Goal: Task Accomplishment & Management: Manage account settings

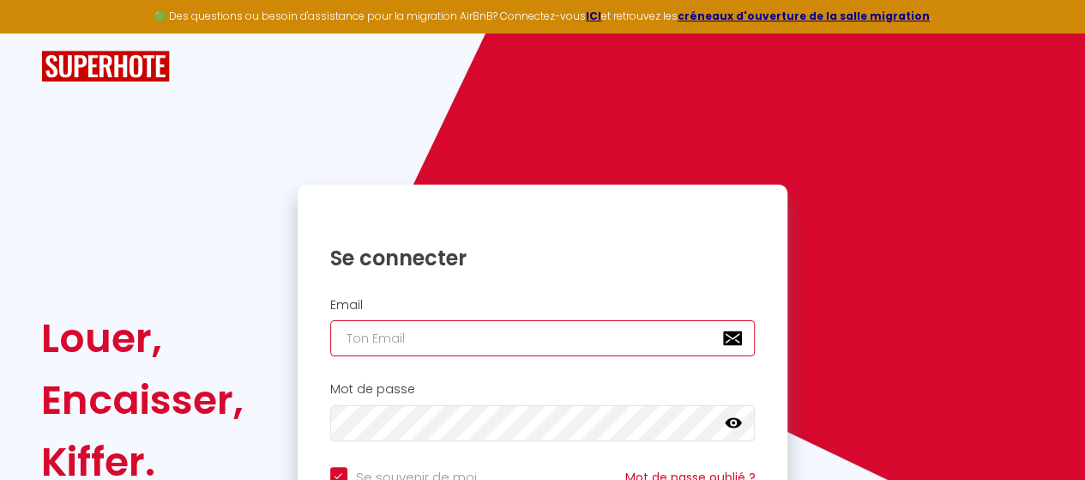
type input "[PERSON_NAME][EMAIL_ADDRESS][DOMAIN_NAME]"
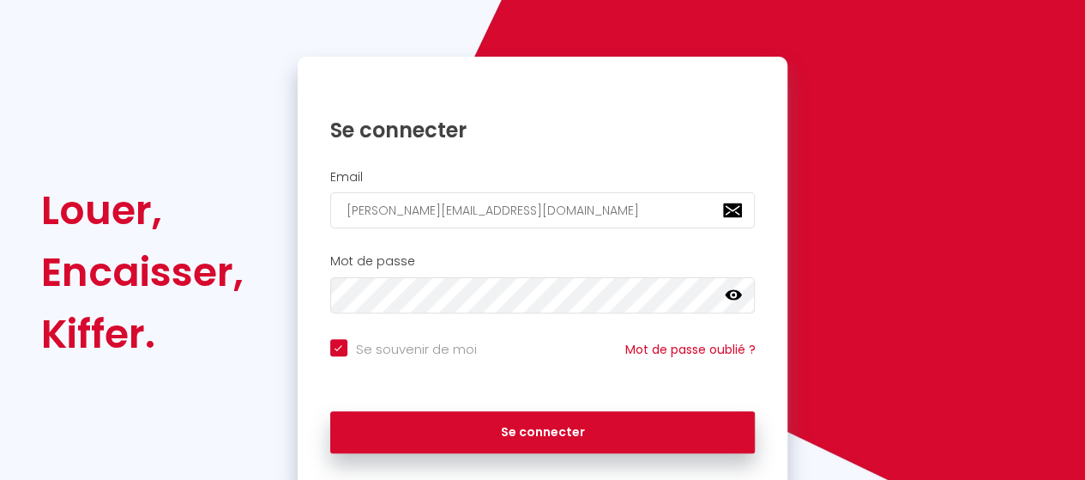
click at [733, 293] on icon at bounding box center [733, 295] width 17 height 10
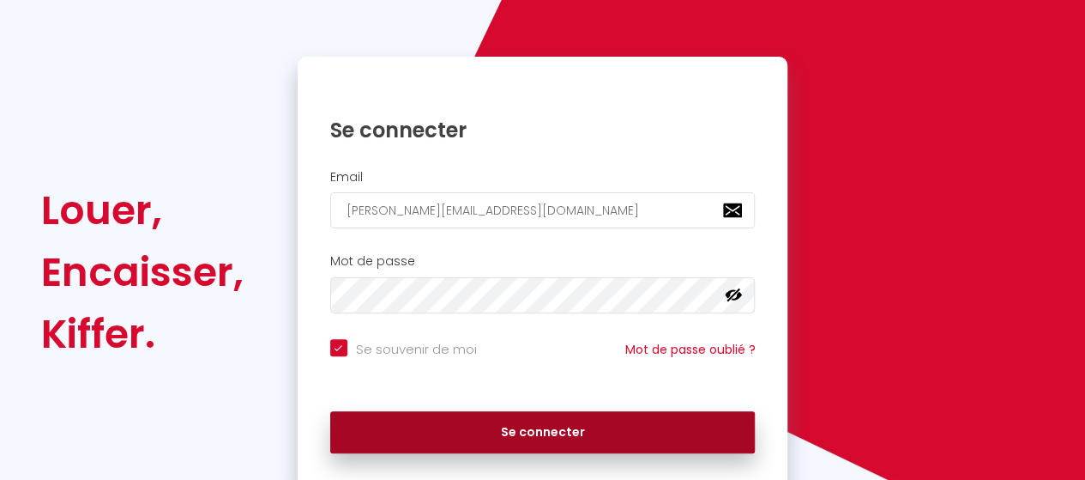
click at [528, 432] on button "Se connecter" at bounding box center [542, 432] width 425 height 43
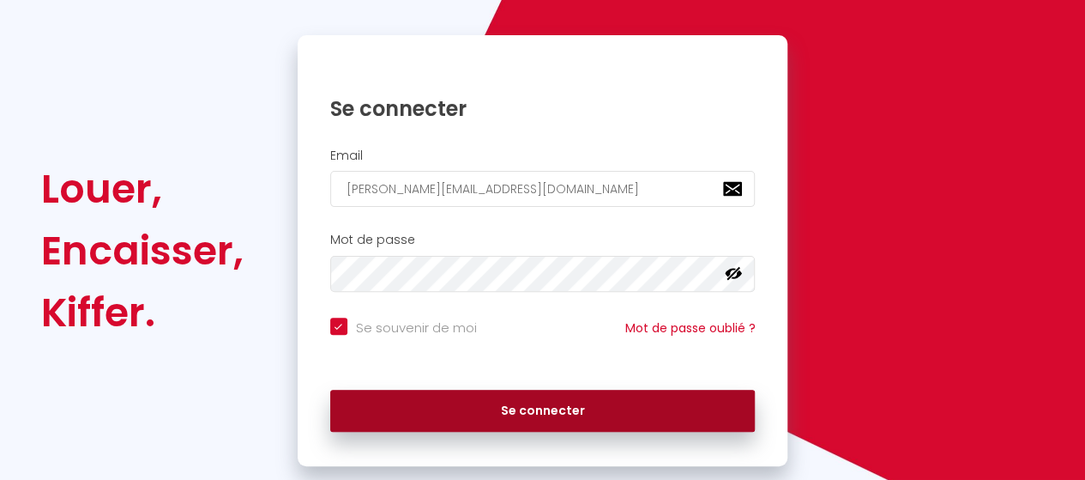
checkbox input "true"
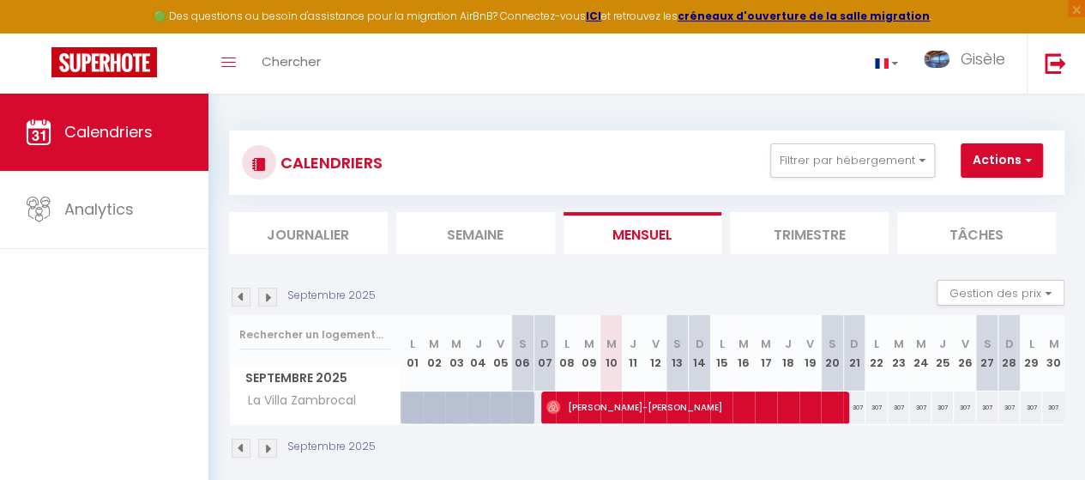
click at [242, 446] on img at bounding box center [241, 447] width 19 height 19
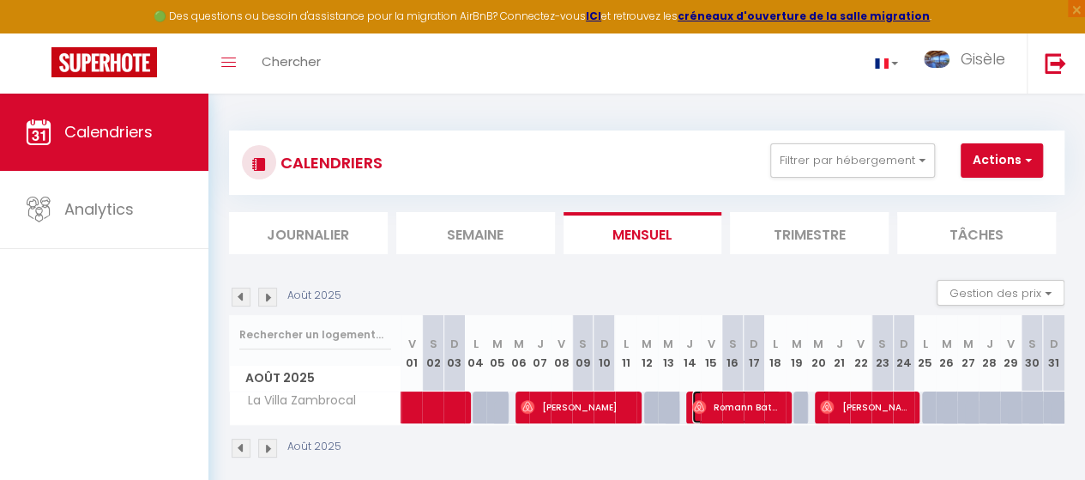
click at [734, 411] on span "Romann Batonnet" at bounding box center [736, 406] width 89 height 33
select select "OK"
select select "0"
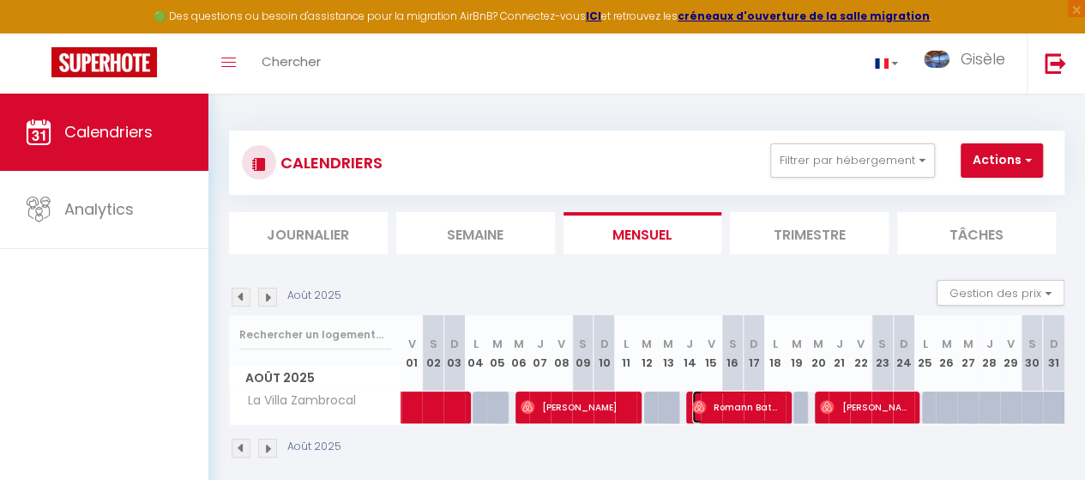
select select "1"
select select
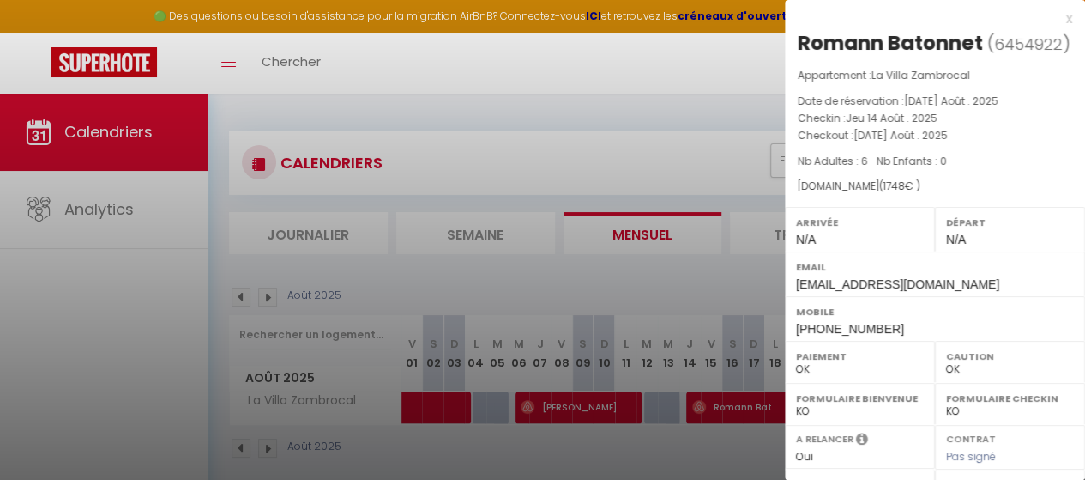
click at [1054, 17] on div "x" at bounding box center [928, 19] width 287 height 21
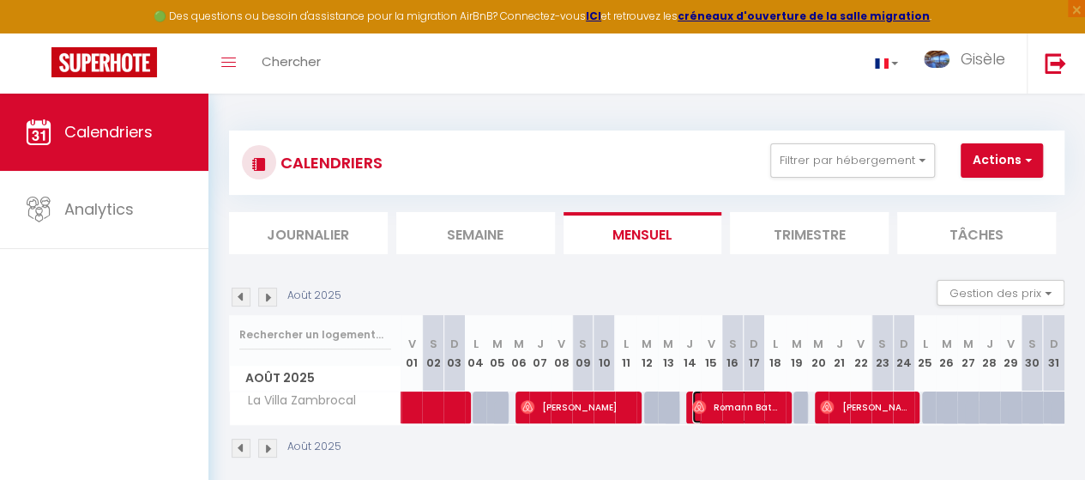
click at [738, 406] on span "Romann Batonnet" at bounding box center [736, 406] width 89 height 33
select select
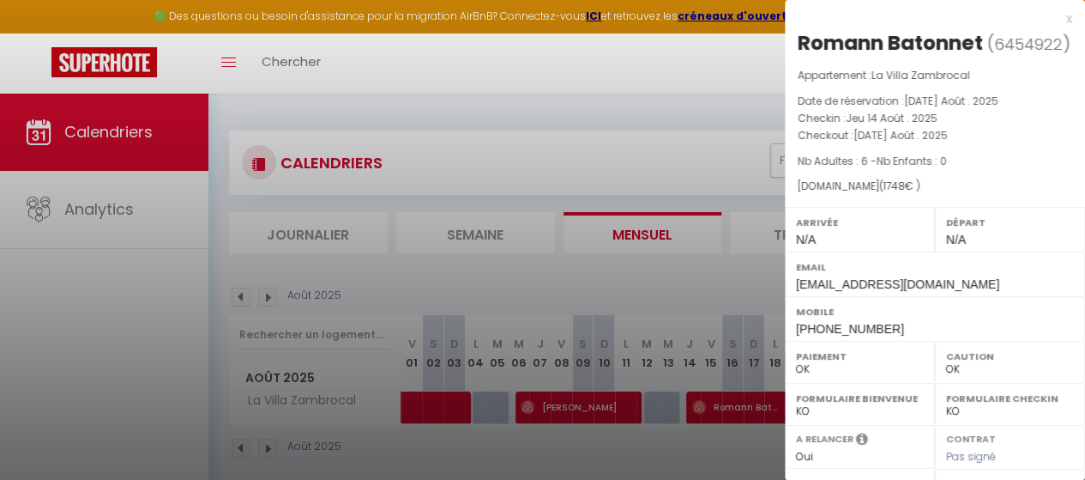
click at [1052, 18] on div "x" at bounding box center [928, 19] width 287 height 21
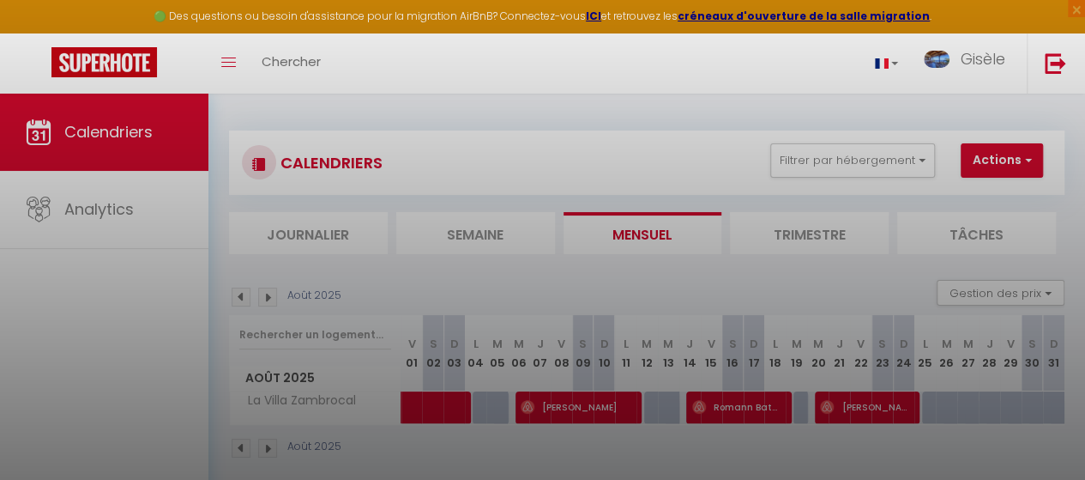
select select
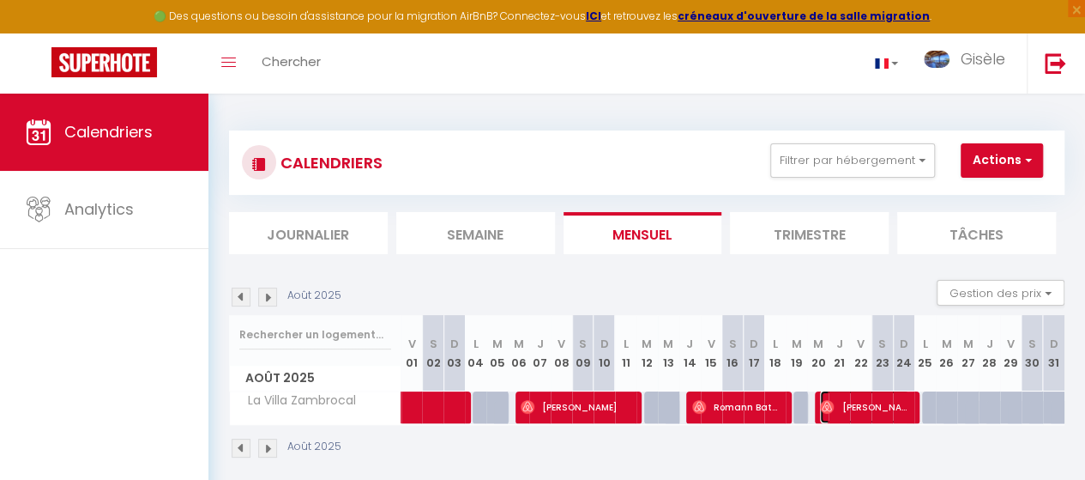
click at [853, 411] on span "[PERSON_NAME]" at bounding box center [864, 406] width 89 height 33
select select
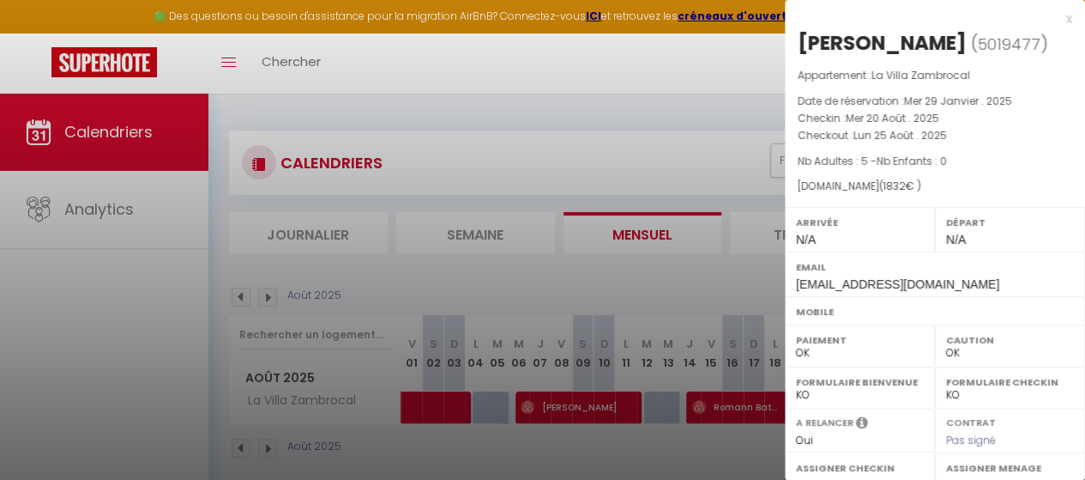
click at [1056, 17] on div "x" at bounding box center [928, 19] width 287 height 21
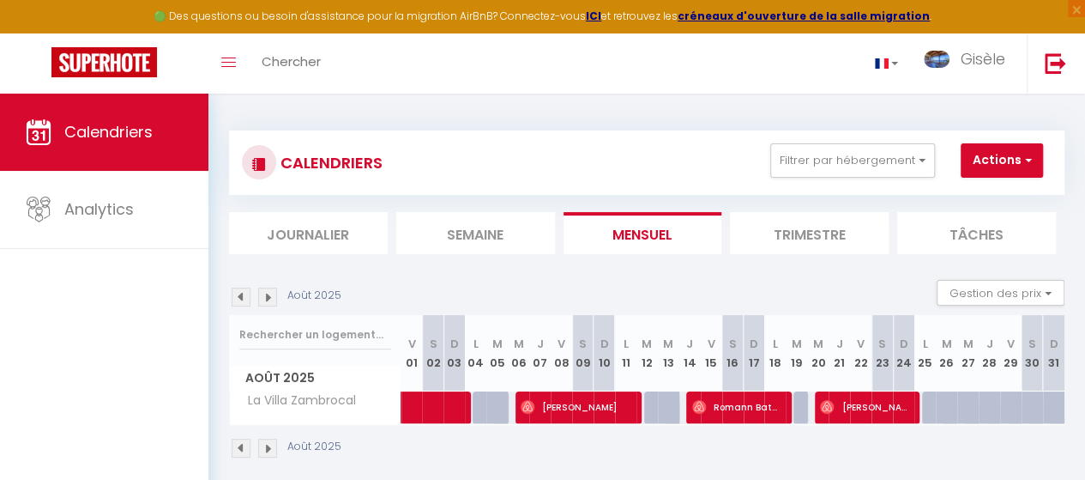
click at [266, 447] on img at bounding box center [267, 447] width 19 height 19
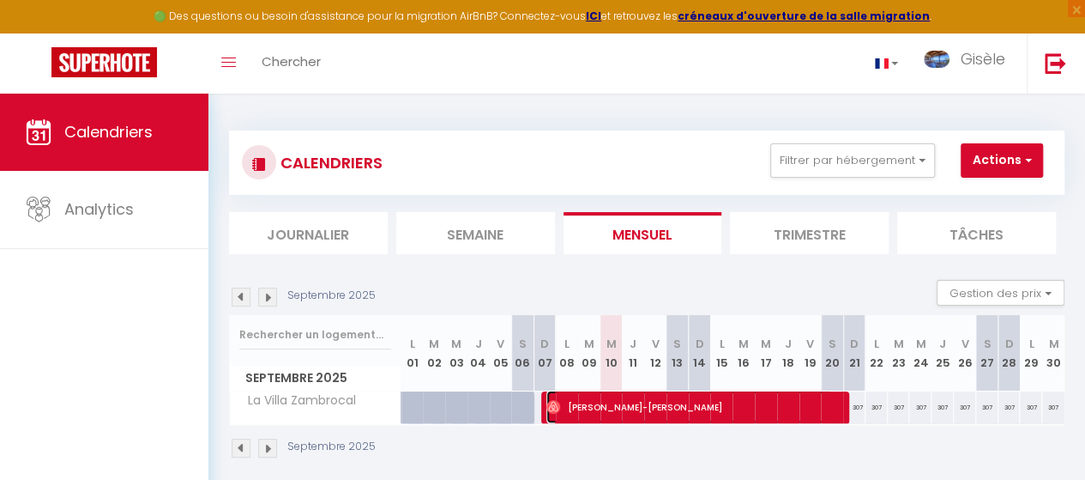
click at [697, 405] on span "[PERSON_NAME]-[PERSON_NAME]" at bounding box center [689, 406] width 286 height 33
select select
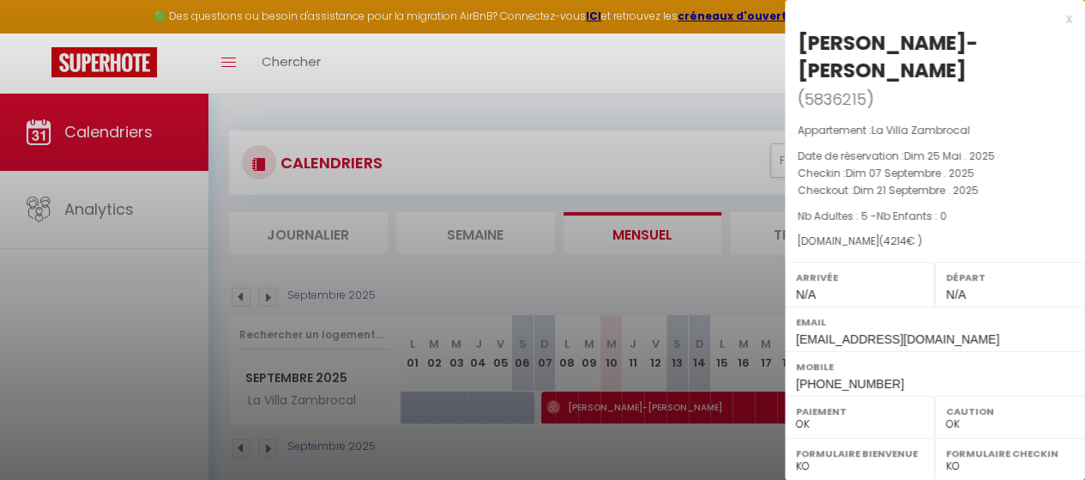
click at [1057, 16] on div "x" at bounding box center [928, 19] width 287 height 21
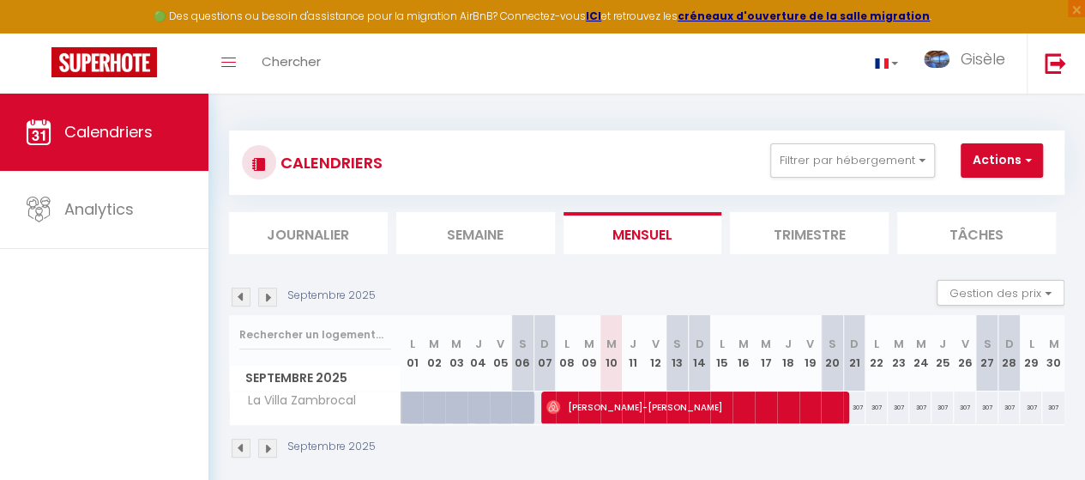
click at [236, 447] on img at bounding box center [241, 447] width 19 height 19
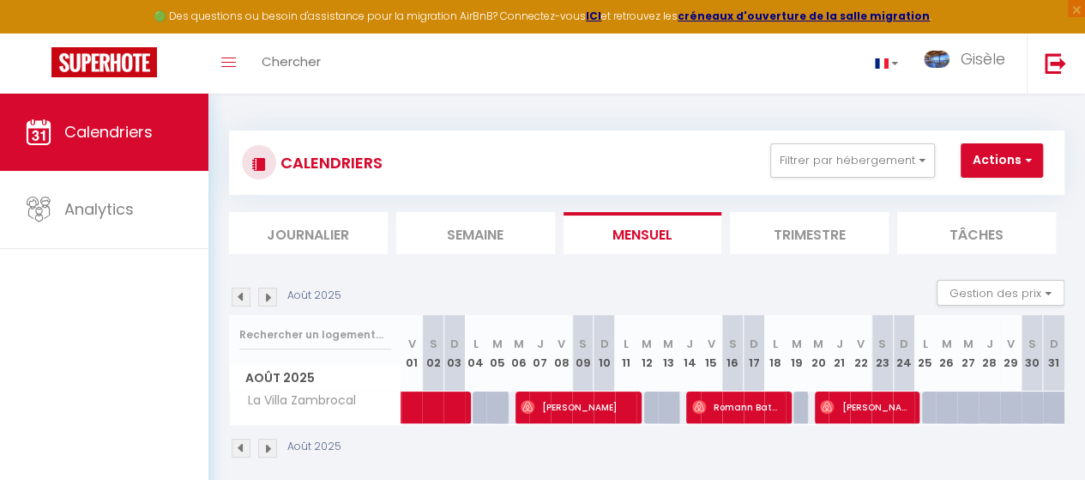
click at [236, 447] on img at bounding box center [241, 447] width 19 height 19
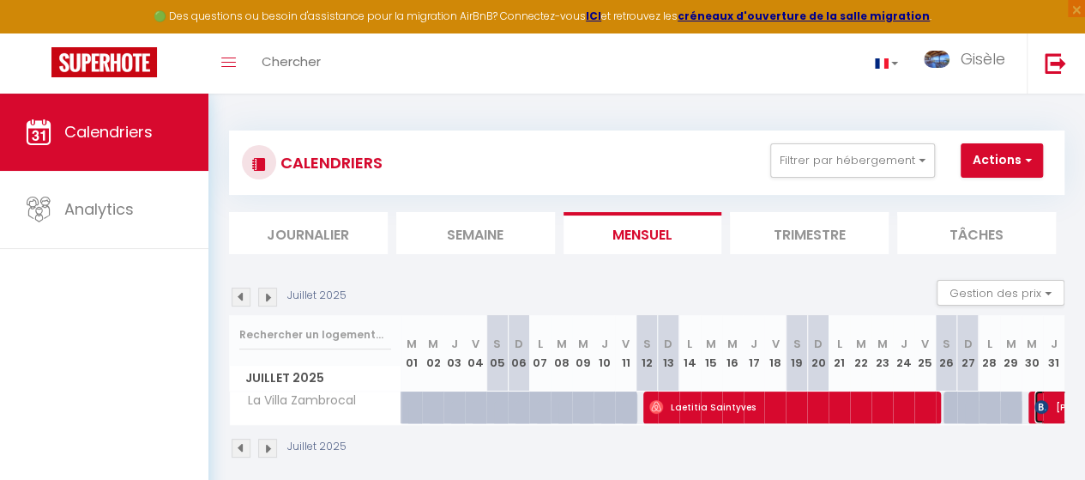
select select
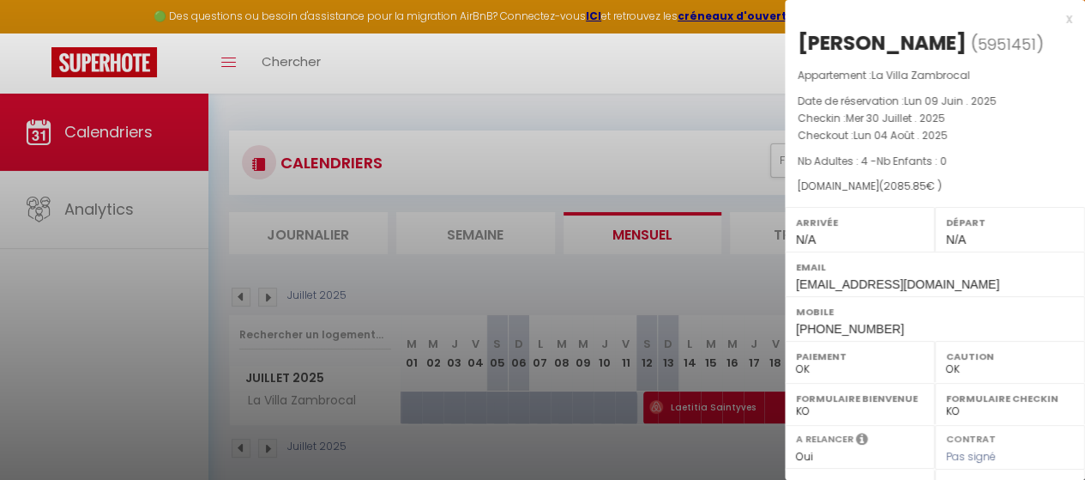
click at [1056, 21] on div "x" at bounding box center [928, 19] width 287 height 21
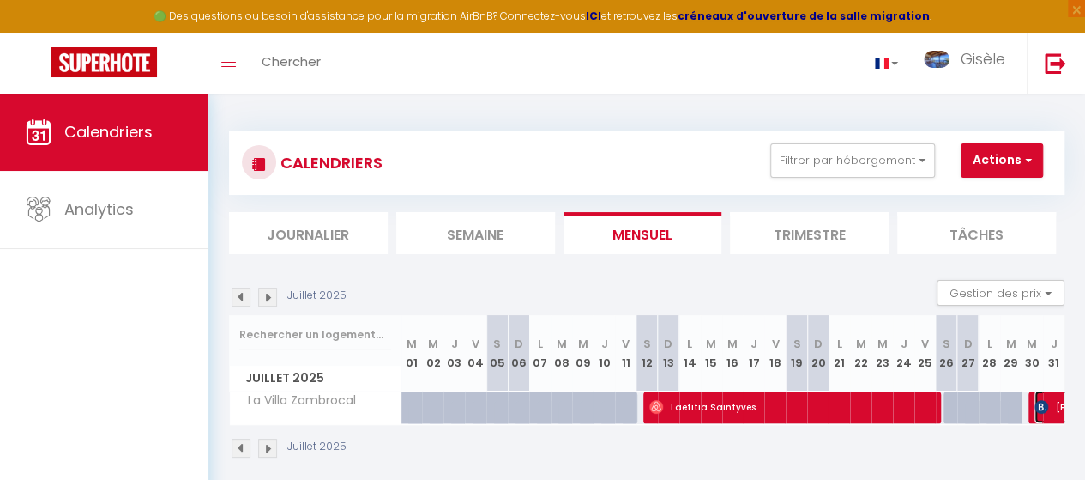
select select
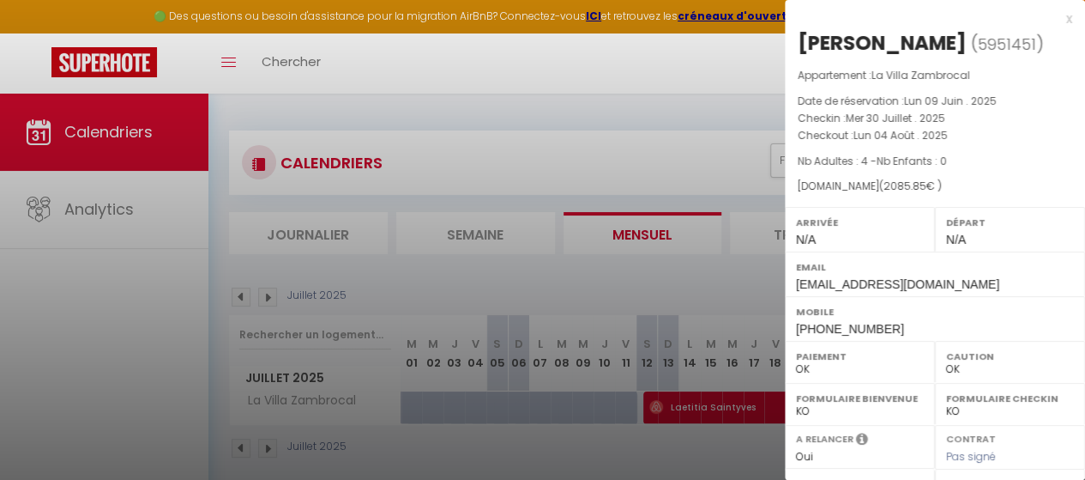
click at [701, 68] on div at bounding box center [542, 240] width 1085 height 480
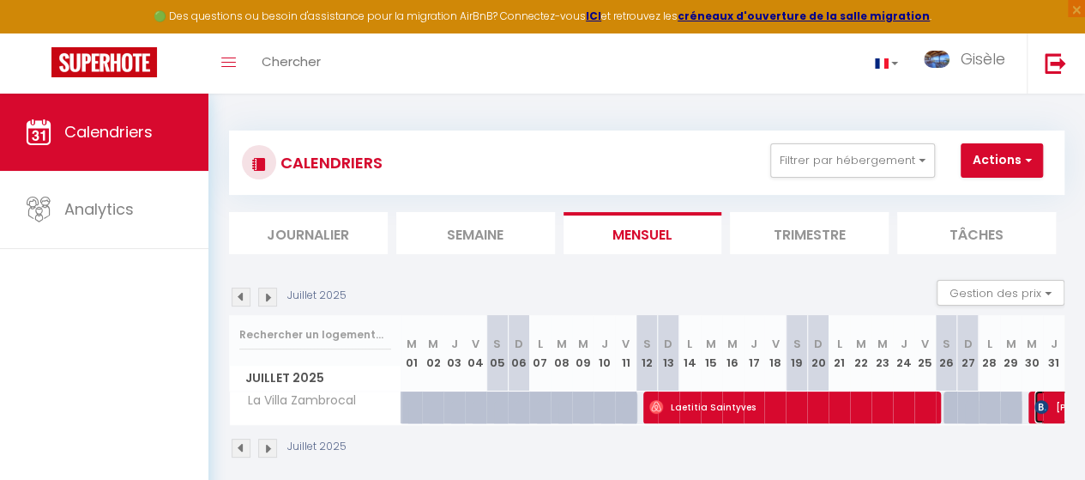
click at [1035, 410] on img at bounding box center [1042, 407] width 14 height 14
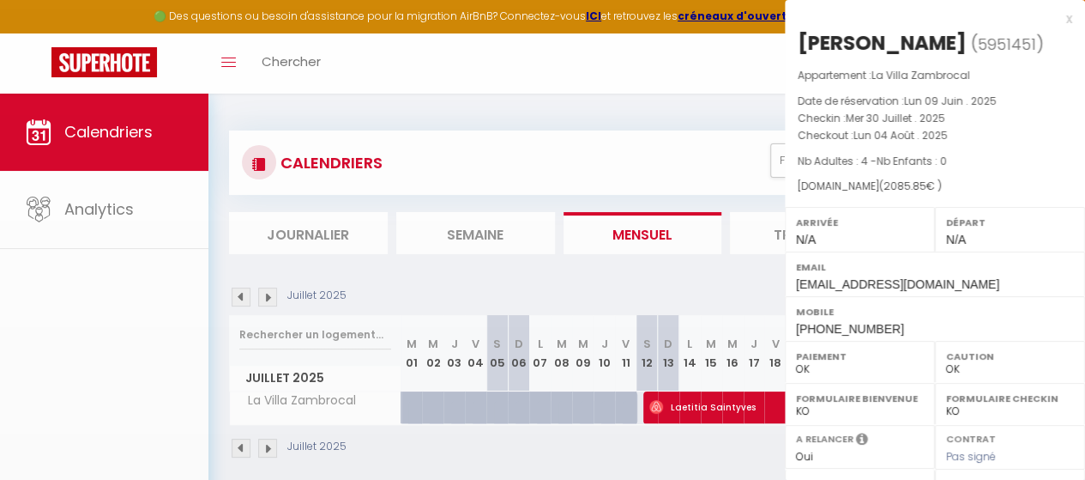
select select
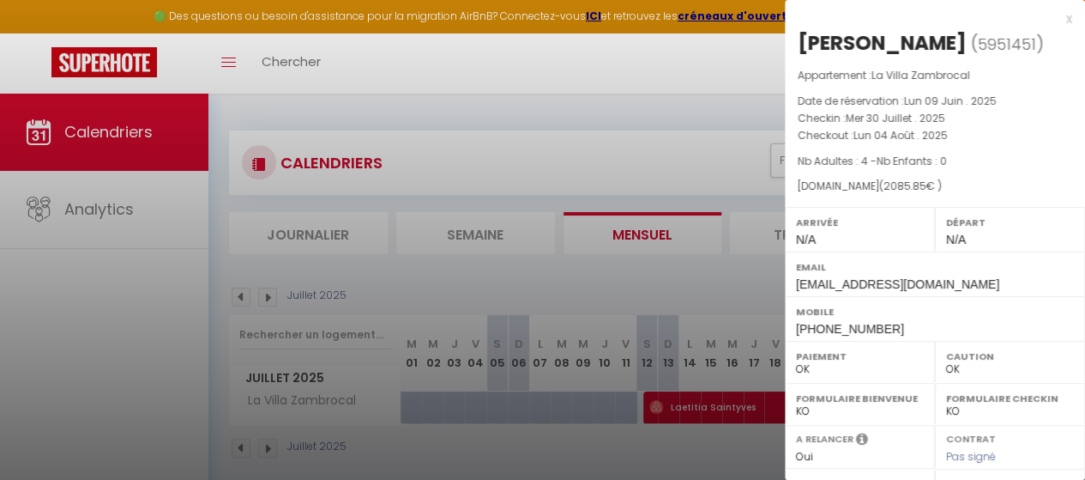
click at [1054, 20] on div "x" at bounding box center [928, 19] width 287 height 21
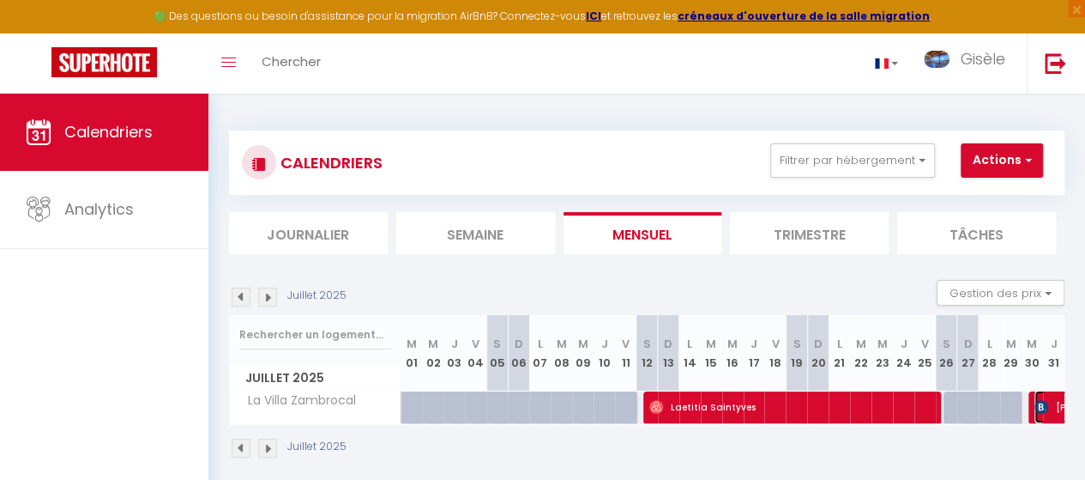
select select
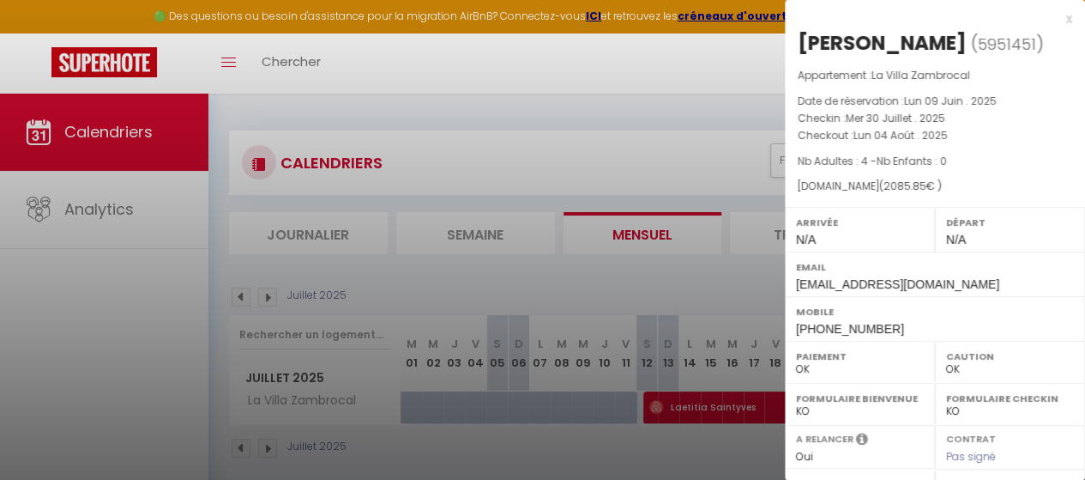
click at [269, 447] on div at bounding box center [542, 240] width 1085 height 480
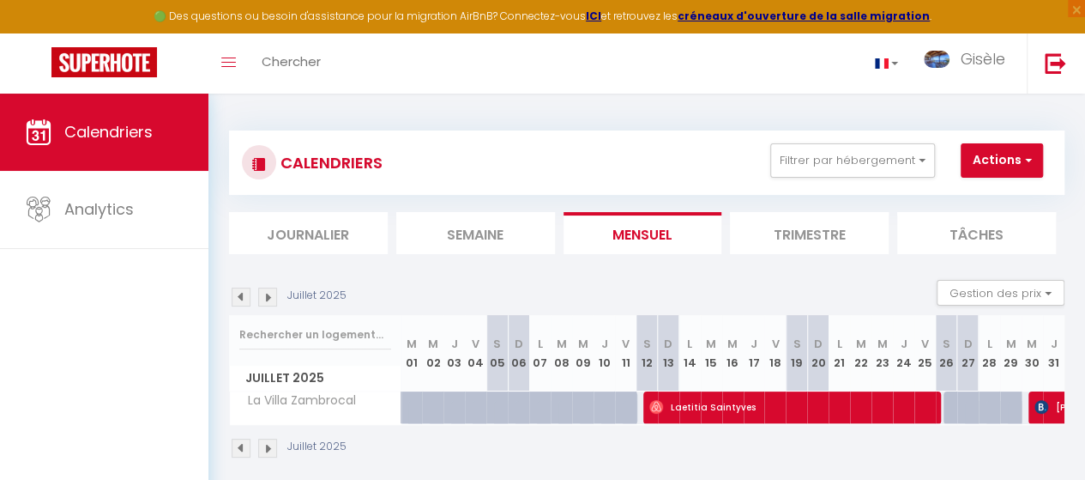
click at [269, 447] on img at bounding box center [267, 447] width 19 height 19
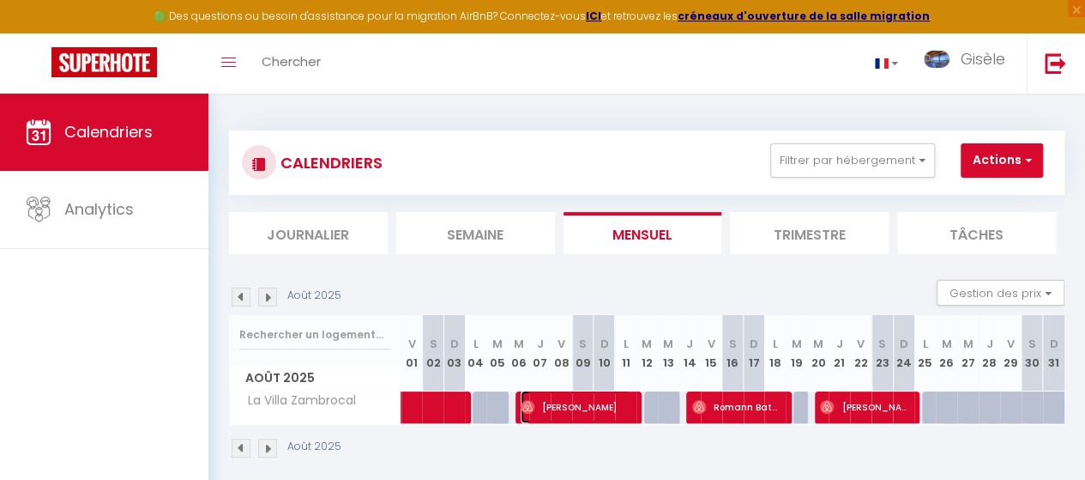
click at [594, 414] on span "[PERSON_NAME]" at bounding box center [576, 406] width 110 height 33
select select
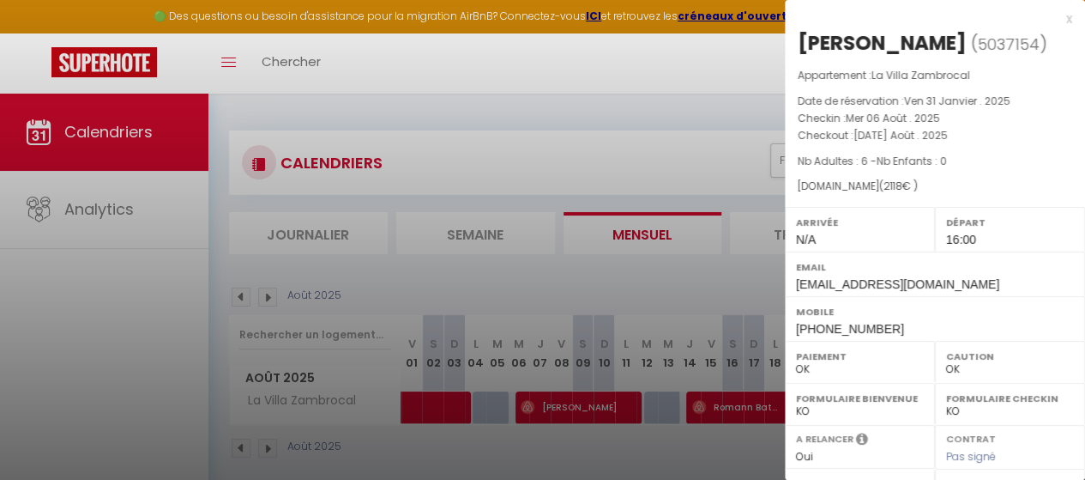
click at [1053, 18] on div "x" at bounding box center [928, 19] width 287 height 21
select select
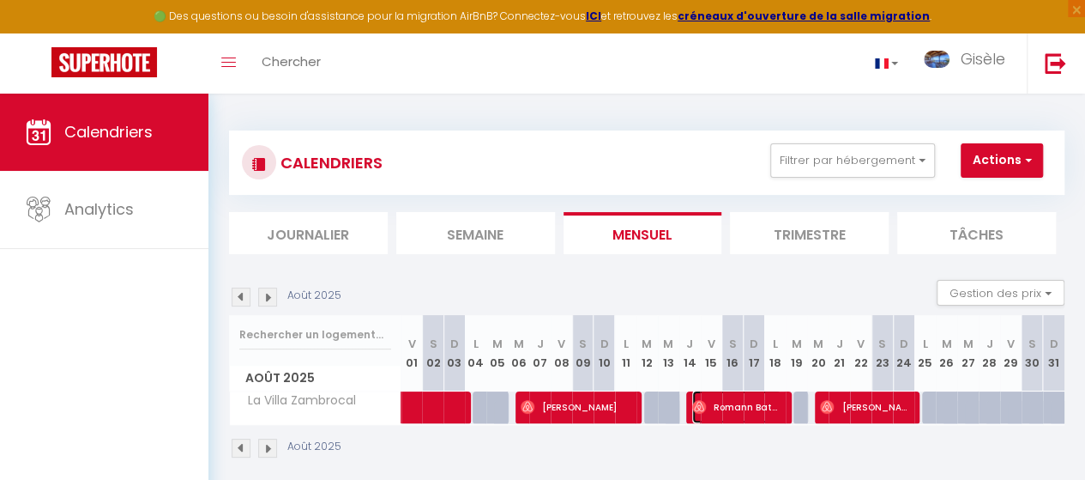
click at [723, 406] on span "Romann Batonnet" at bounding box center [736, 406] width 89 height 33
select select
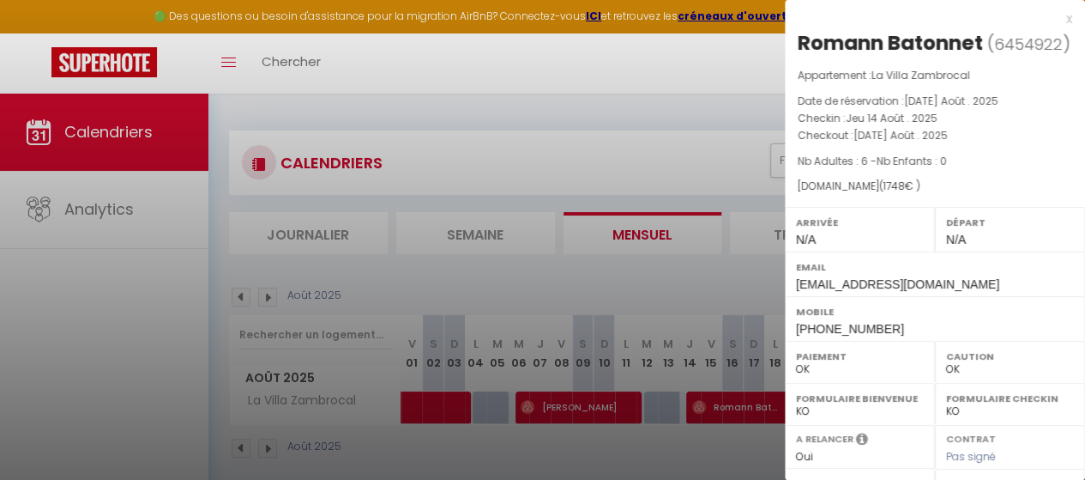
click at [1057, 21] on div "x" at bounding box center [928, 19] width 287 height 21
select select
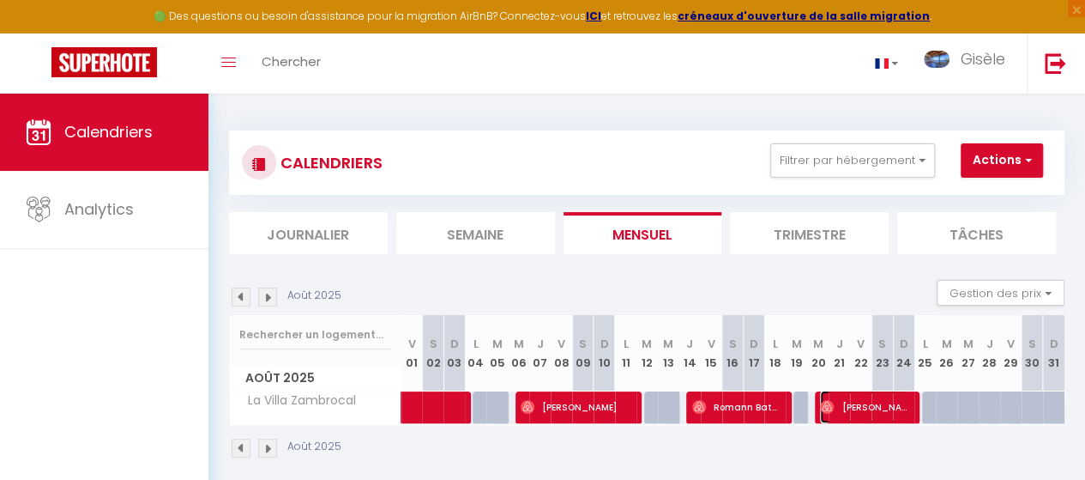
click at [854, 403] on span "[PERSON_NAME]" at bounding box center [864, 406] width 89 height 33
select select
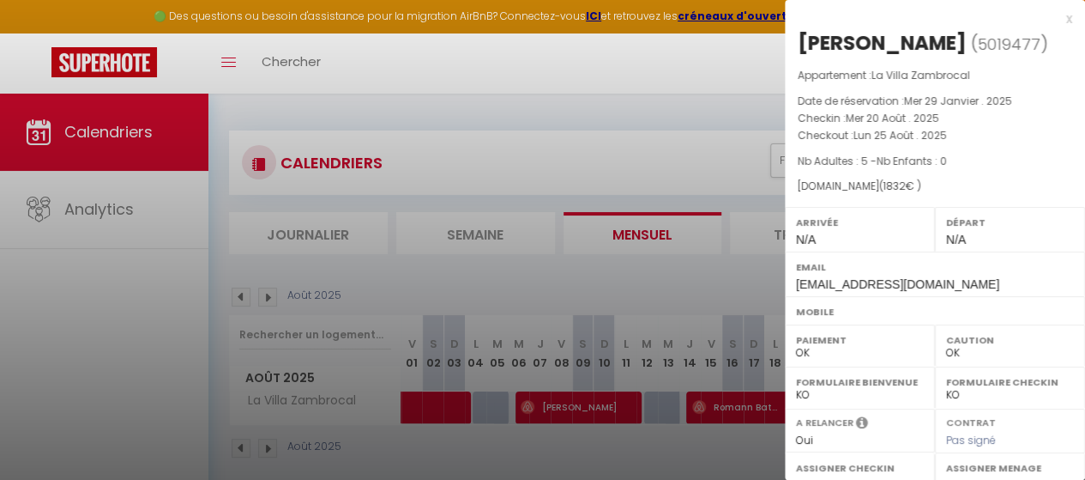
click at [1058, 16] on div "x" at bounding box center [928, 19] width 287 height 21
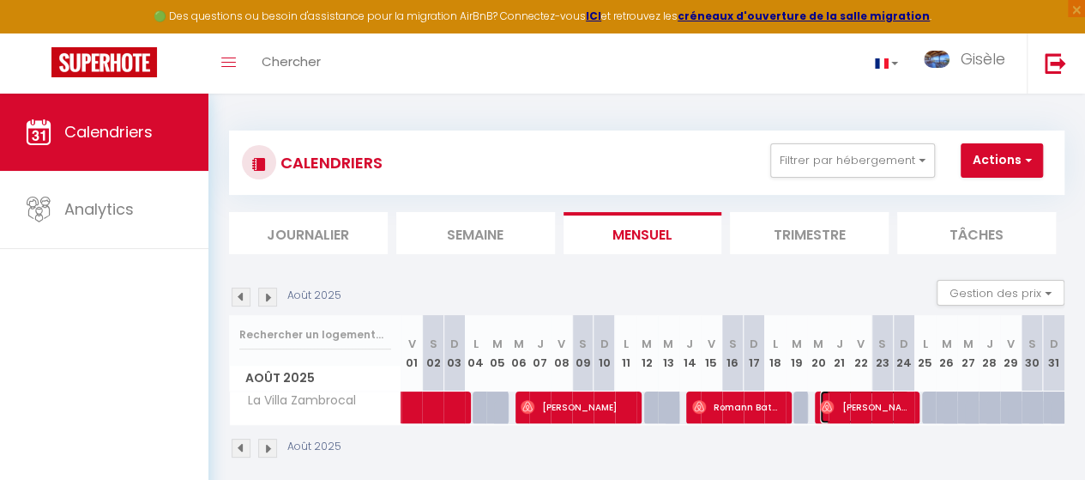
click at [847, 409] on span "[PERSON_NAME]" at bounding box center [864, 406] width 89 height 33
select select
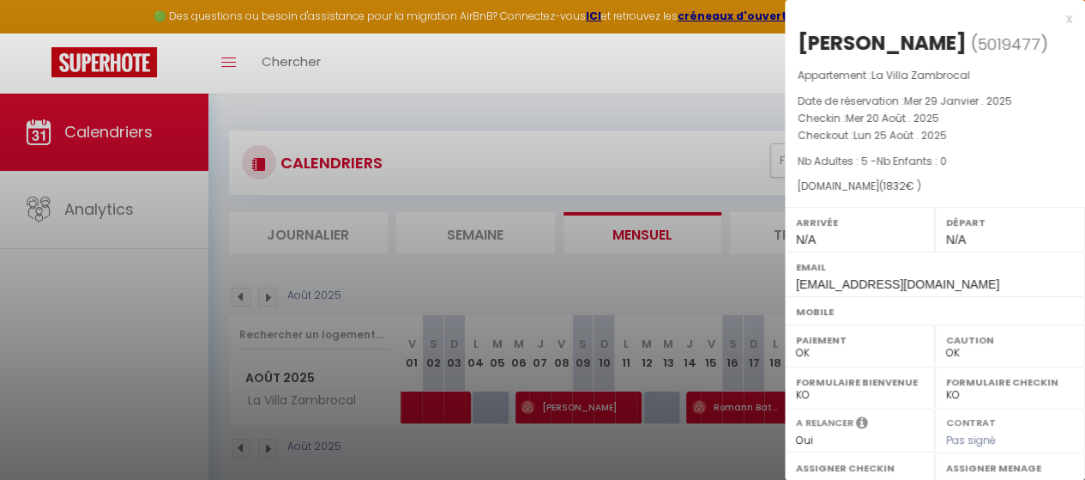
click at [1053, 20] on div "x" at bounding box center [928, 19] width 287 height 21
select select
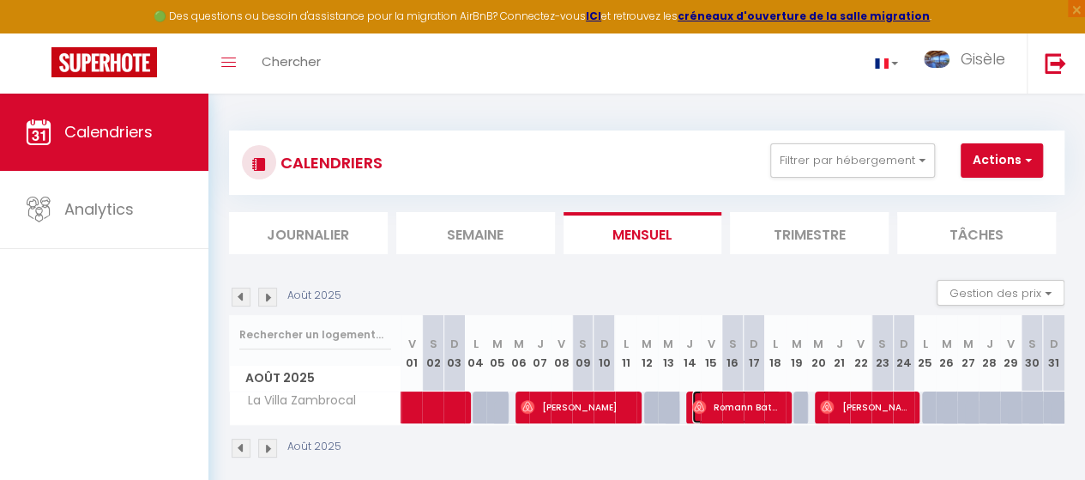
click at [734, 403] on span "Romann Batonnet" at bounding box center [736, 406] width 89 height 33
select select
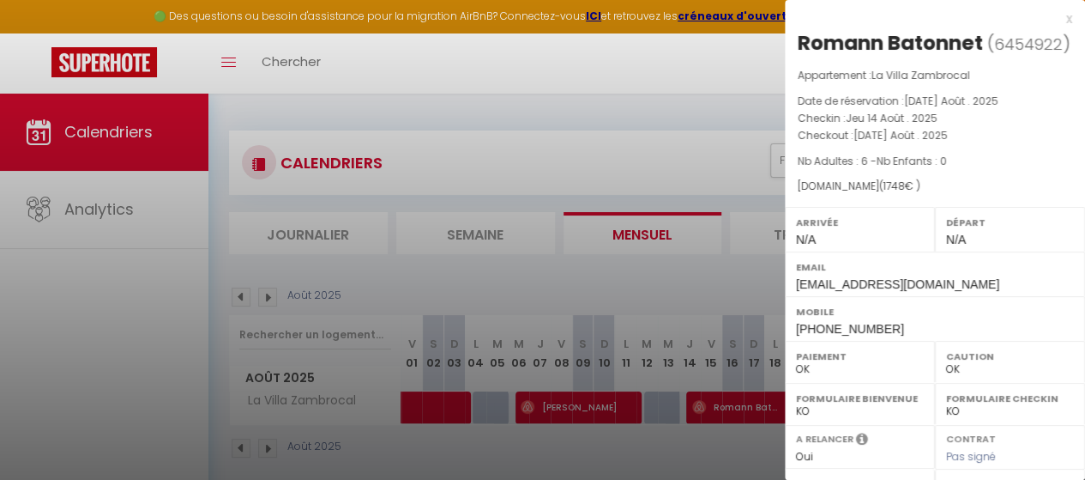
click at [1055, 20] on div "x" at bounding box center [928, 19] width 287 height 21
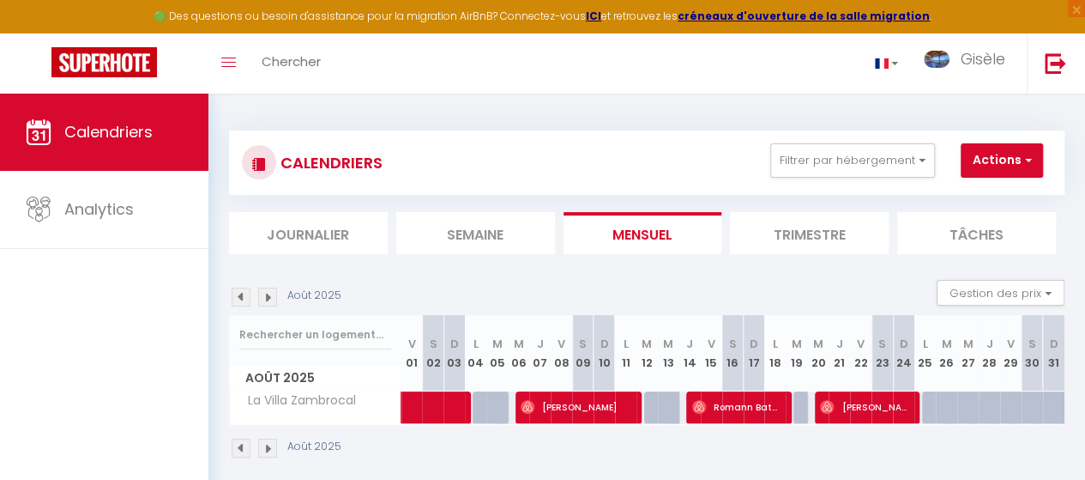
click at [266, 449] on img at bounding box center [267, 447] width 19 height 19
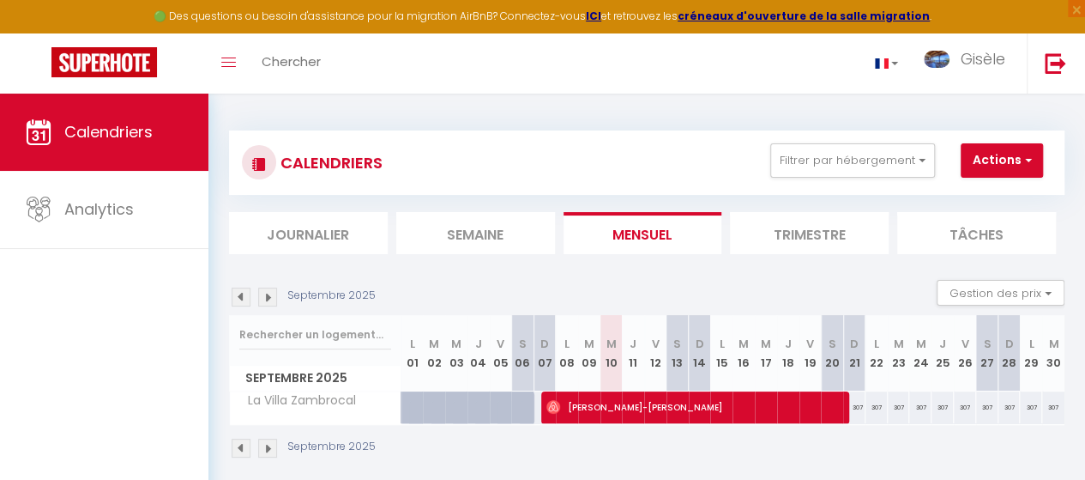
click at [268, 450] on img at bounding box center [267, 447] width 19 height 19
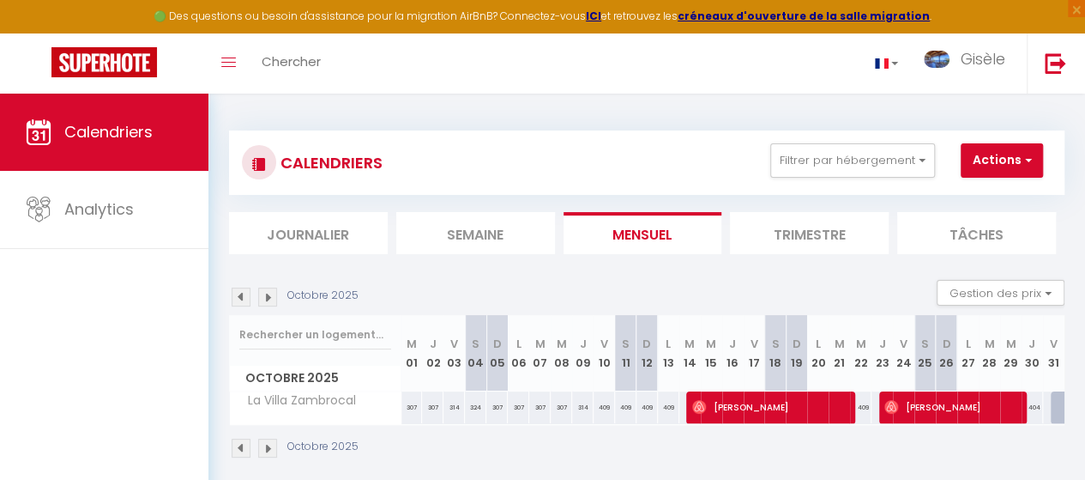
click at [242, 450] on img at bounding box center [241, 447] width 19 height 19
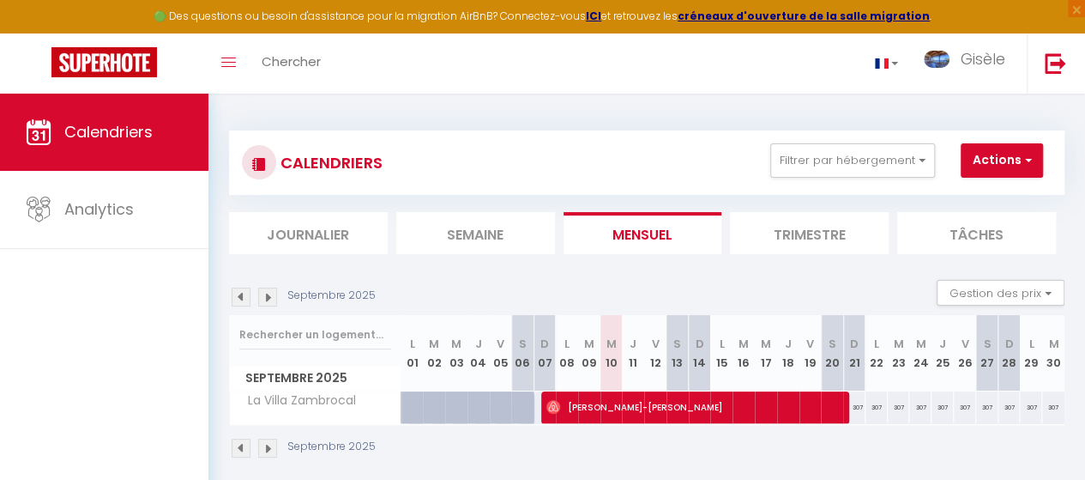
click at [513, 274] on section "Septembre 2025 Gestion des prix Nb Nuits minimum Règles Disponibilité Septembre…" at bounding box center [647, 368] width 836 height 213
click at [240, 445] on img at bounding box center [241, 447] width 19 height 19
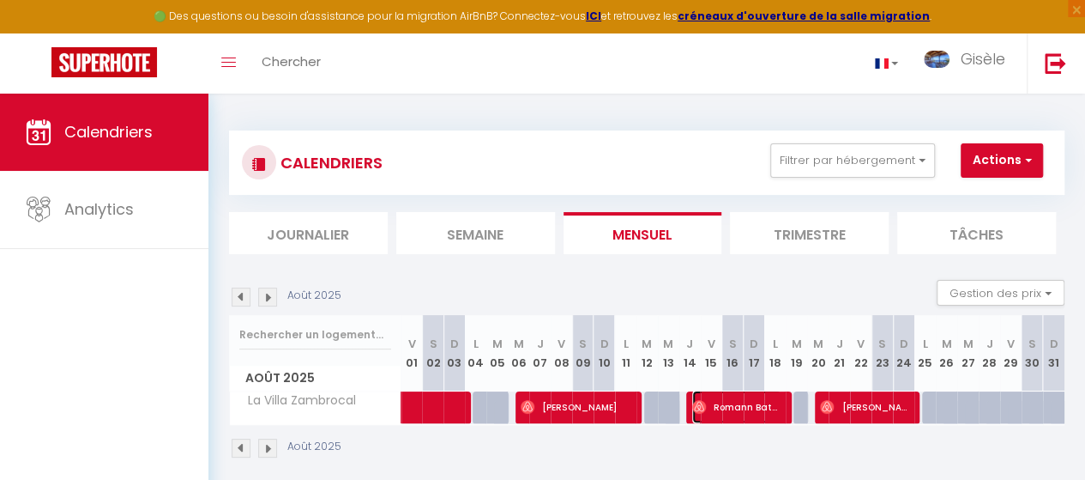
click at [727, 411] on span "Romann Batonnet" at bounding box center [736, 406] width 89 height 33
select select
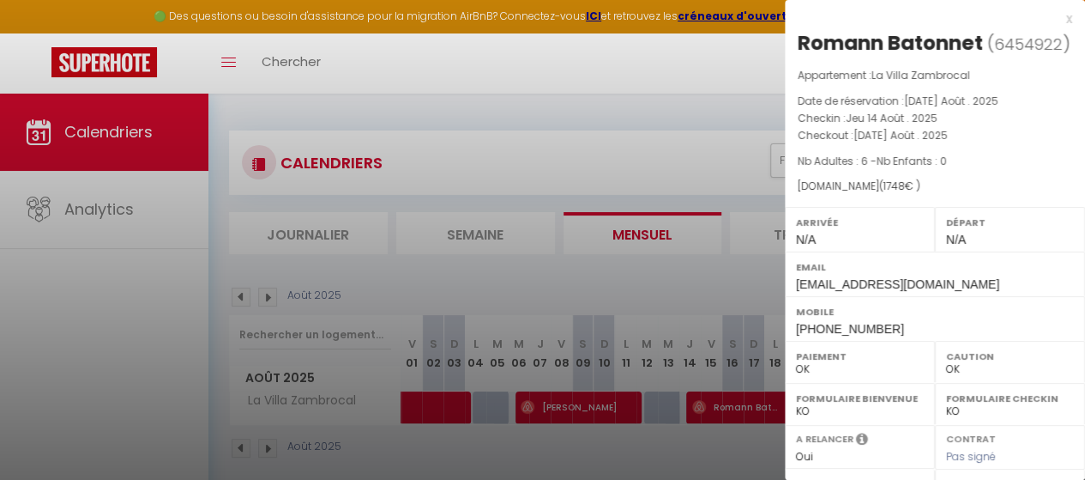
click at [1056, 18] on div "x" at bounding box center [928, 19] width 287 height 21
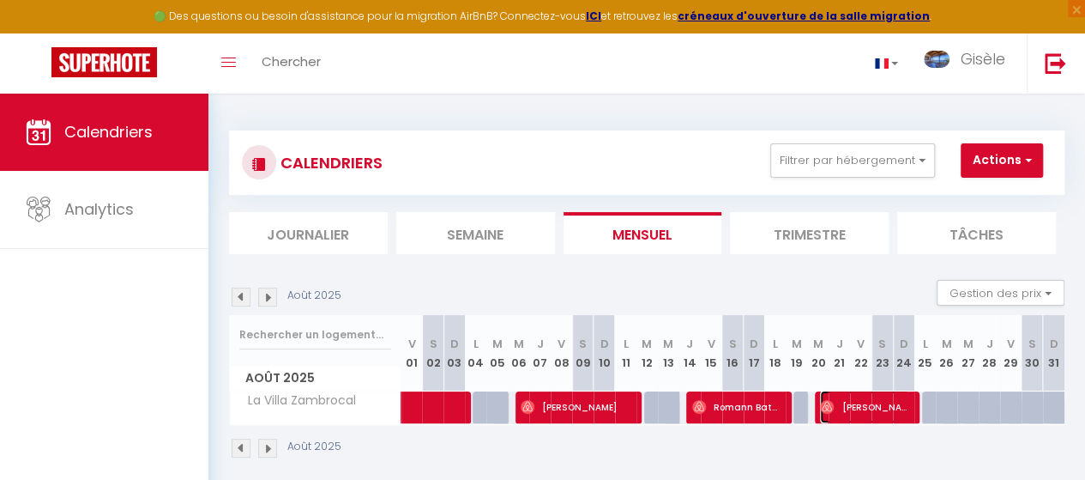
click at [848, 404] on span "[PERSON_NAME]" at bounding box center [864, 406] width 89 height 33
select select
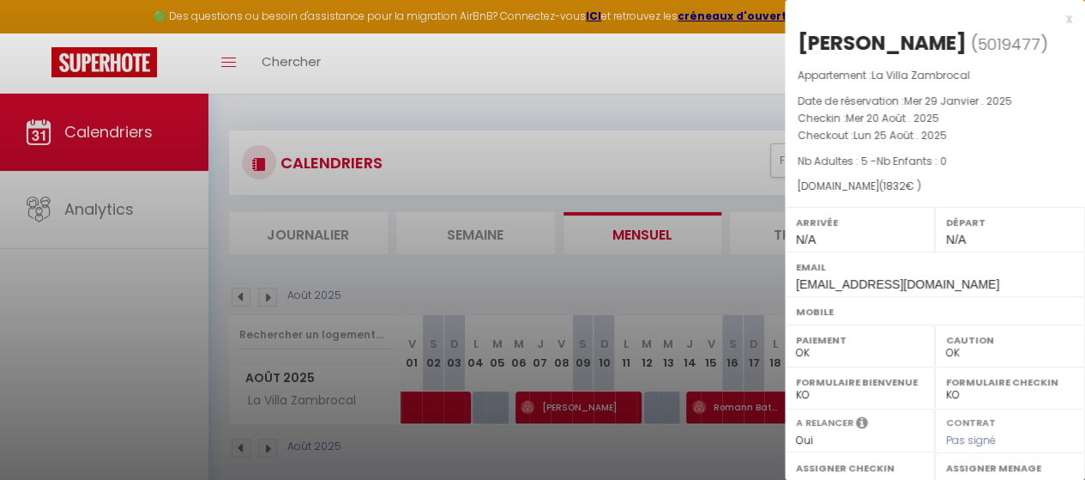
click at [1056, 16] on div "x" at bounding box center [928, 19] width 287 height 21
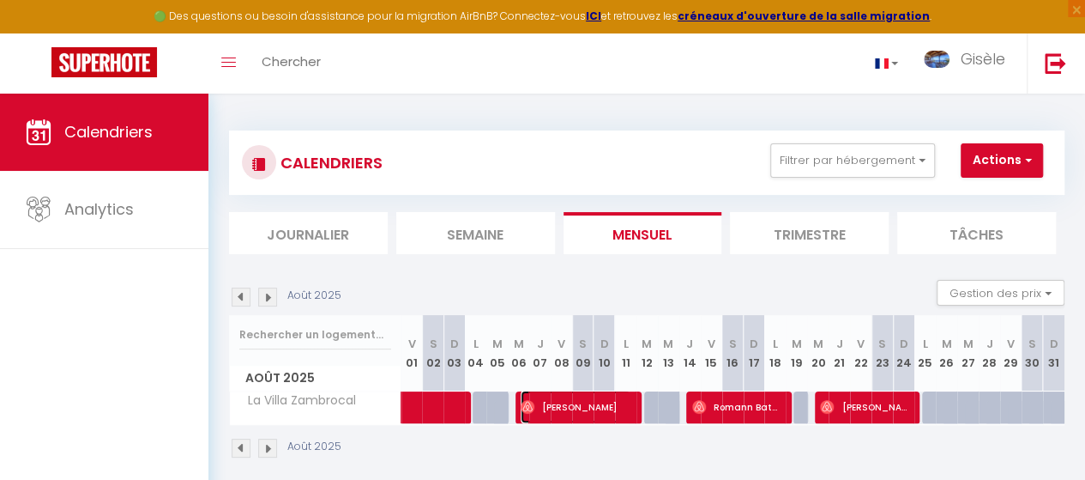
click at [563, 412] on span "[PERSON_NAME]" at bounding box center [576, 406] width 110 height 33
select select
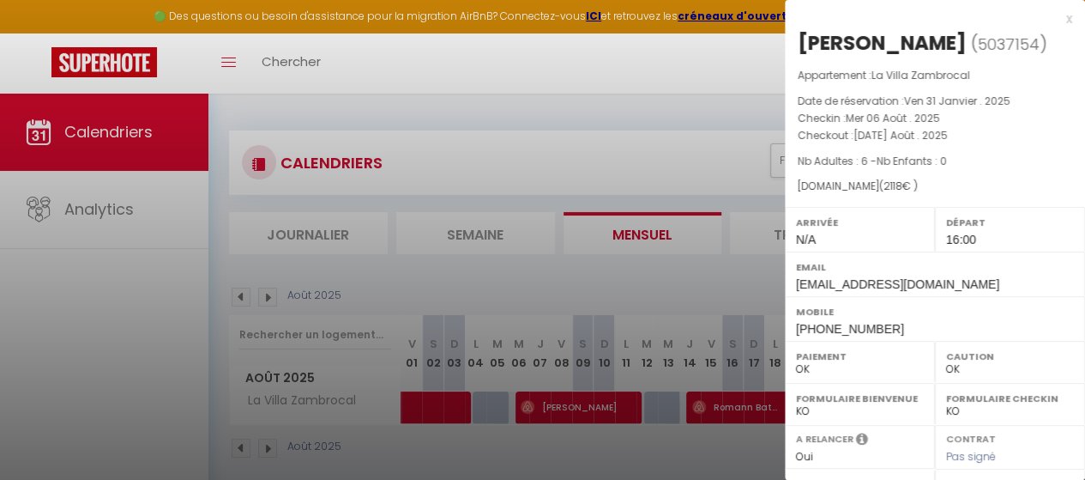
click at [1052, 16] on div "x" at bounding box center [928, 19] width 287 height 21
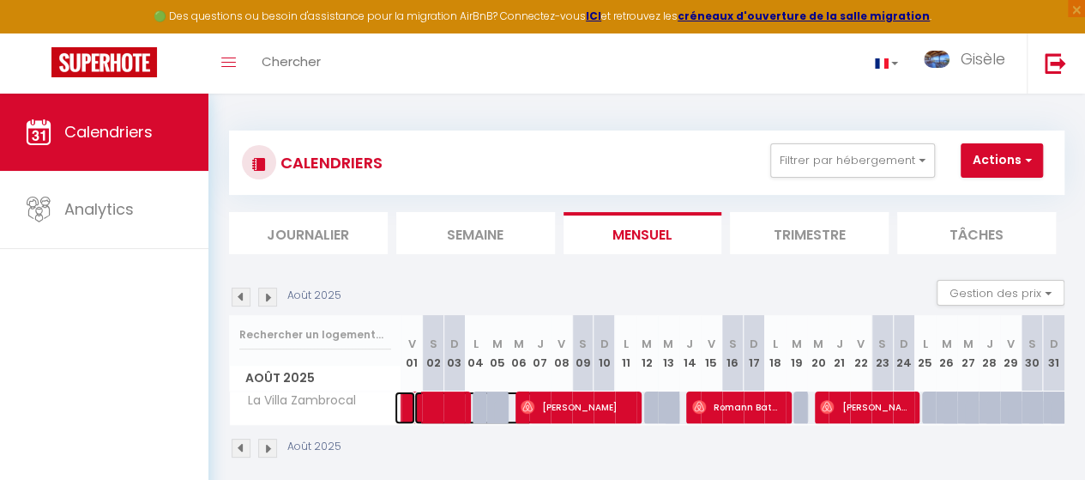
click at [442, 409] on span at bounding box center [473, 407] width 118 height 33
select select
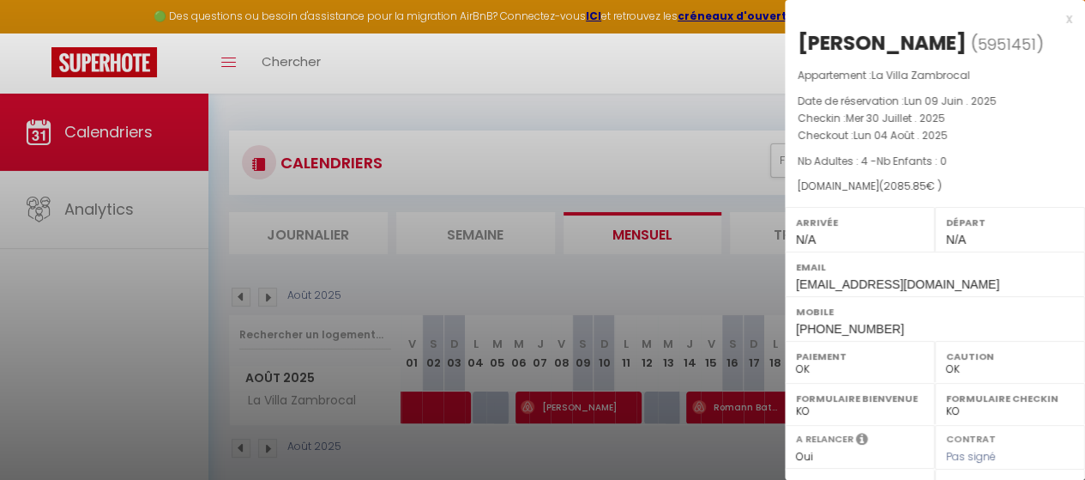
click at [1055, 15] on div "x" at bounding box center [928, 19] width 287 height 21
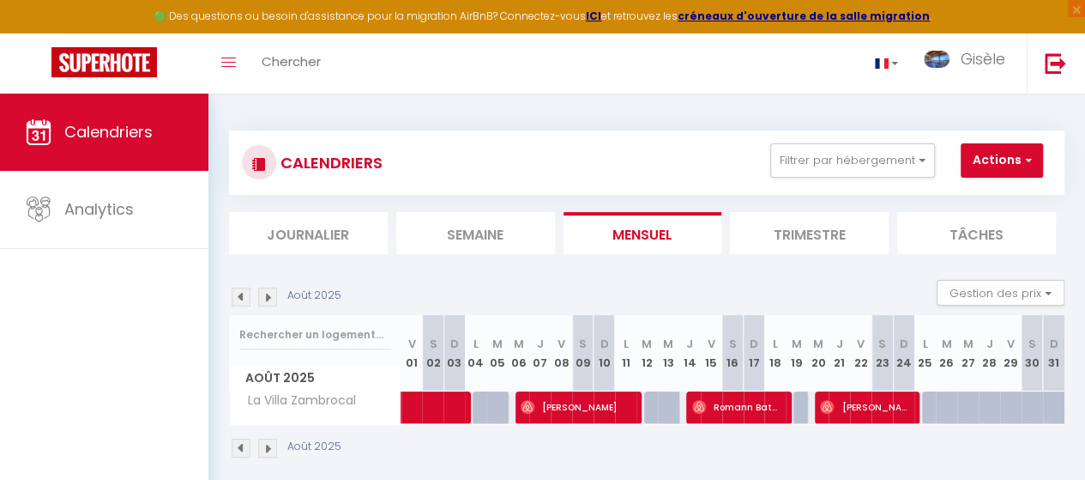
click at [268, 446] on img at bounding box center [267, 447] width 19 height 19
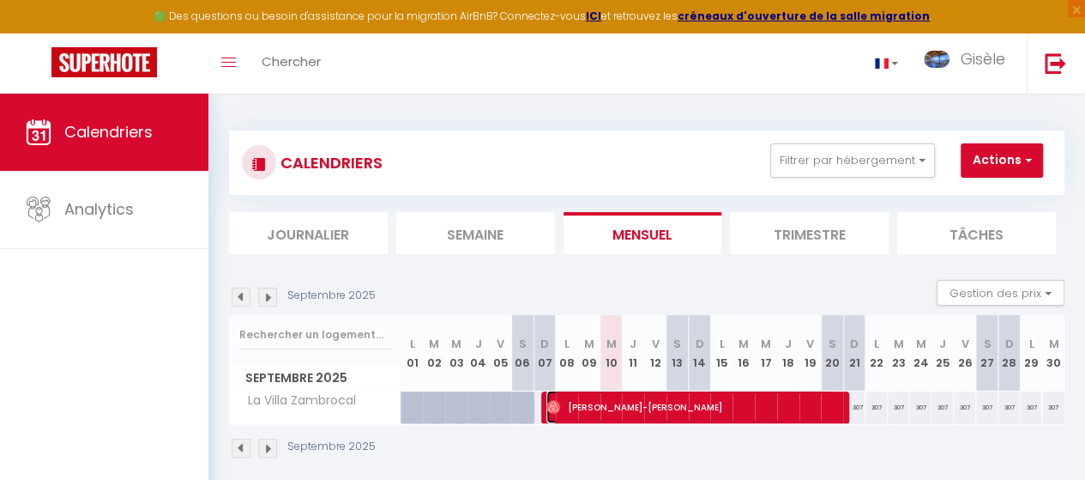
click at [683, 406] on span "[PERSON_NAME]-[PERSON_NAME]" at bounding box center [689, 406] width 286 height 33
select select
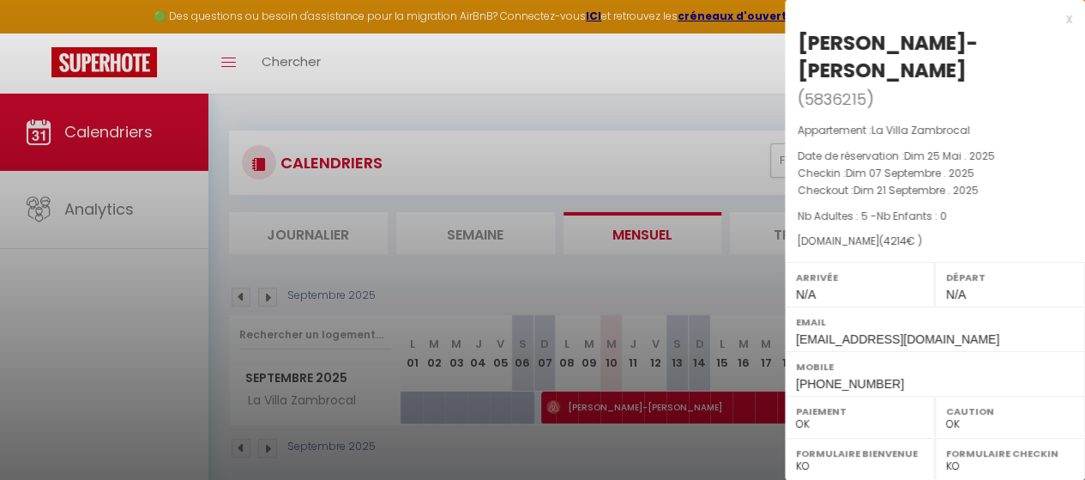
click at [1055, 22] on div "x" at bounding box center [928, 19] width 287 height 21
